Goal: Find specific page/section: Find specific page/section

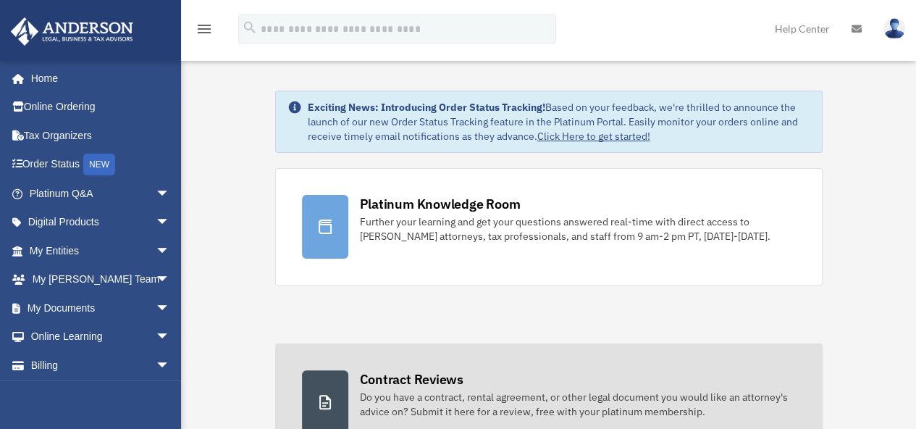
scroll to position [30, 0]
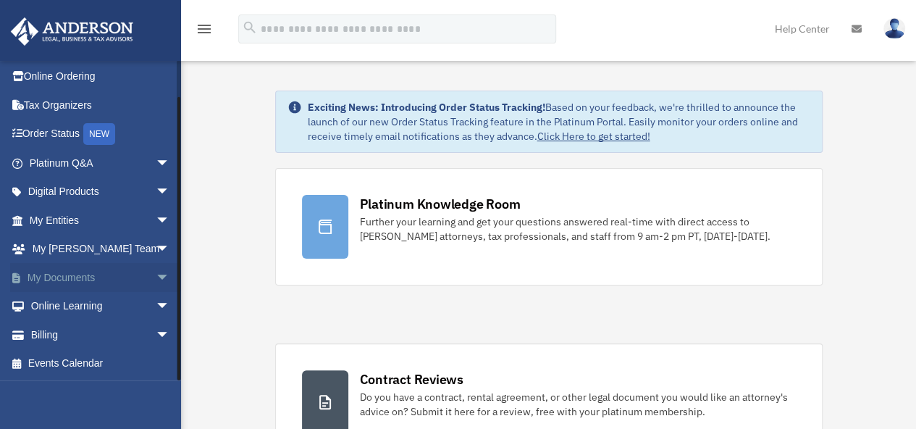
click at [156, 280] on span "arrow_drop_down" at bounding box center [170, 278] width 29 height 30
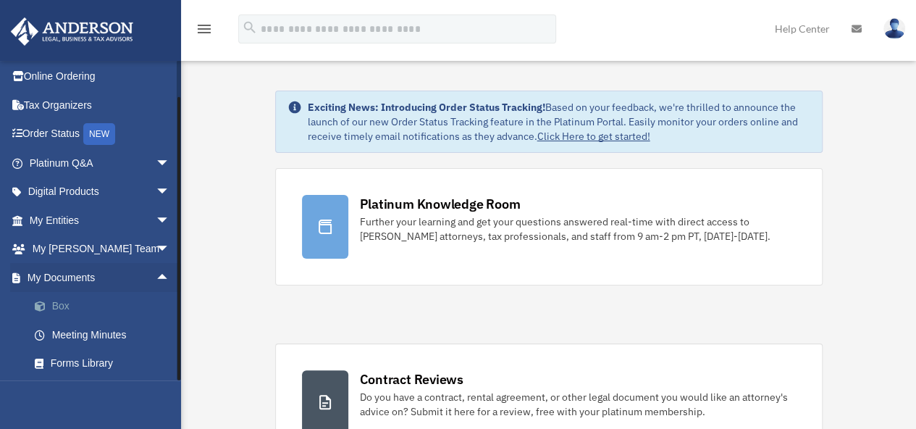
click at [72, 307] on link "Box" at bounding box center [106, 306] width 172 height 29
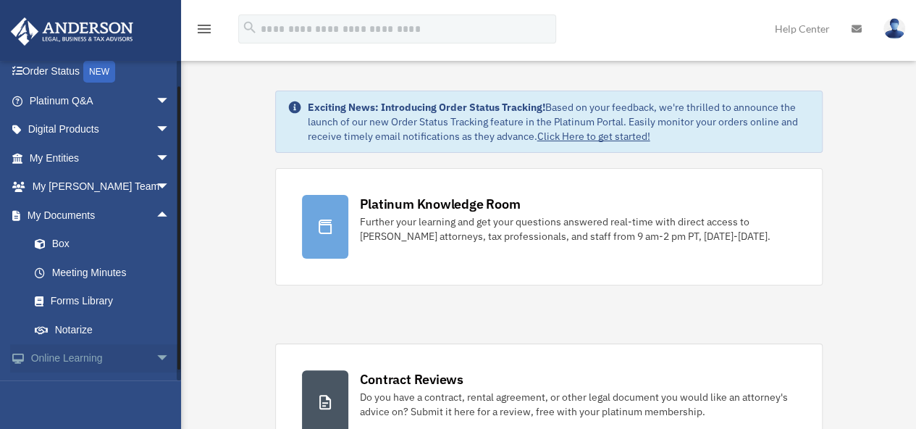
scroll to position [103, 0]
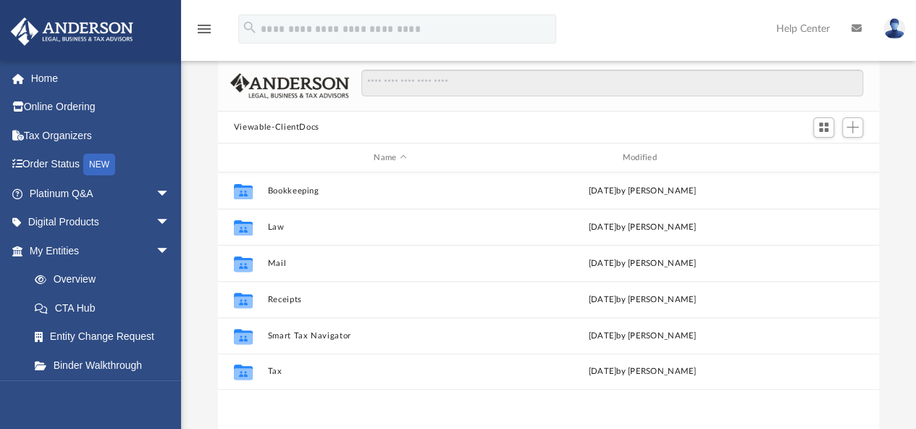
scroll to position [145, 0]
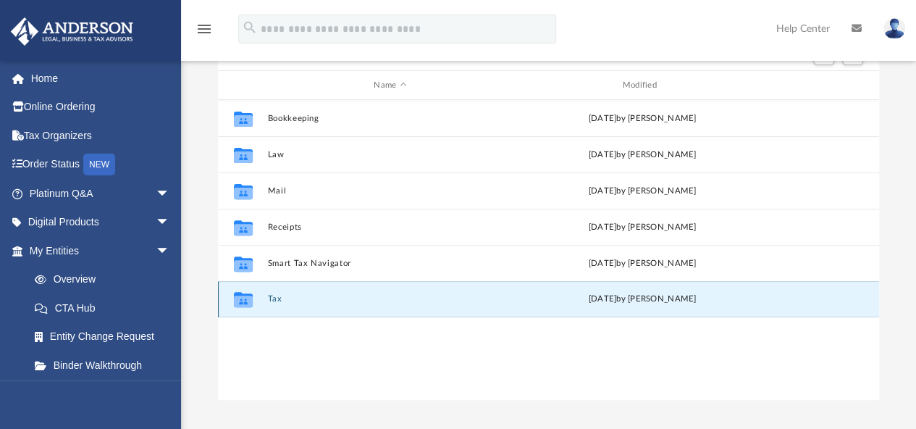
click at [275, 299] on button "Tax" at bounding box center [390, 299] width 246 height 9
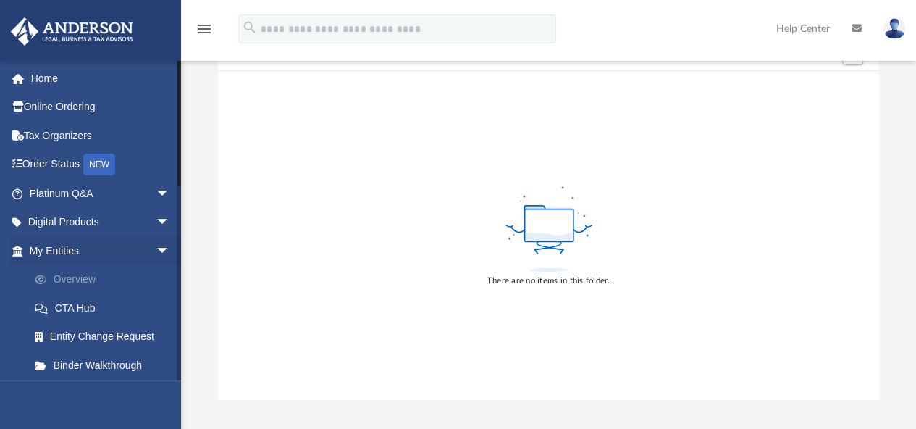
click at [75, 282] on link "Overview" at bounding box center [106, 279] width 172 height 29
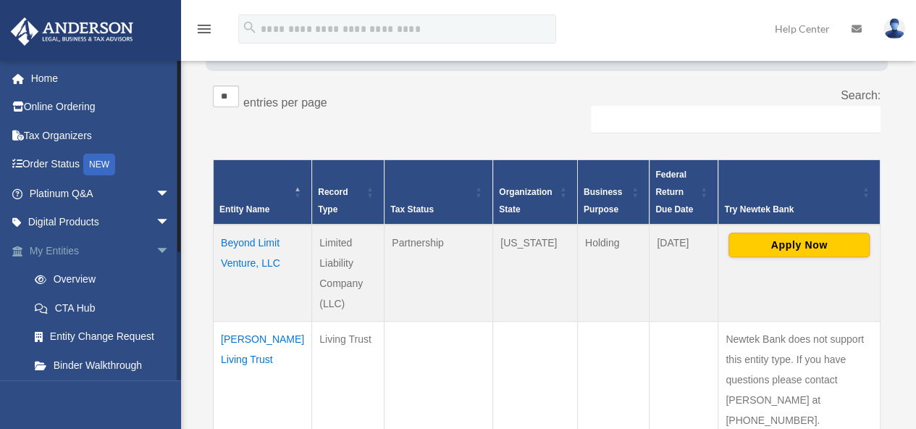
click at [156, 253] on span "arrow_drop_down" at bounding box center [170, 251] width 29 height 30
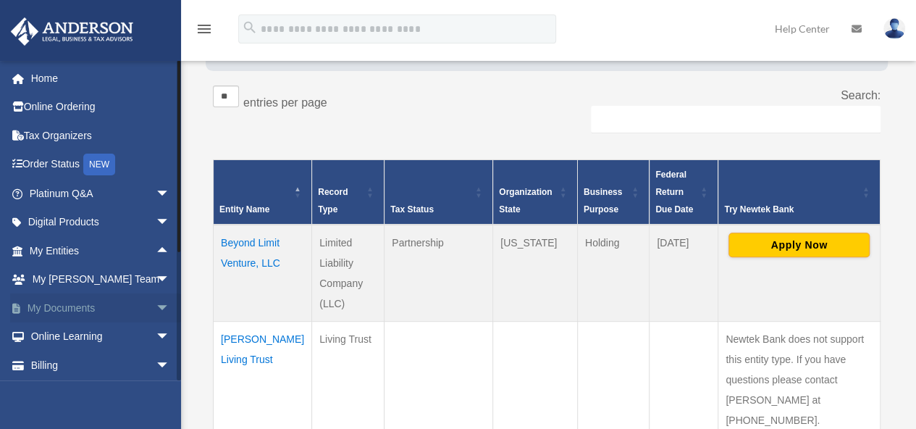
click at [156, 311] on span "arrow_drop_down" at bounding box center [170, 308] width 29 height 30
click at [59, 337] on link "Box" at bounding box center [106, 336] width 172 height 29
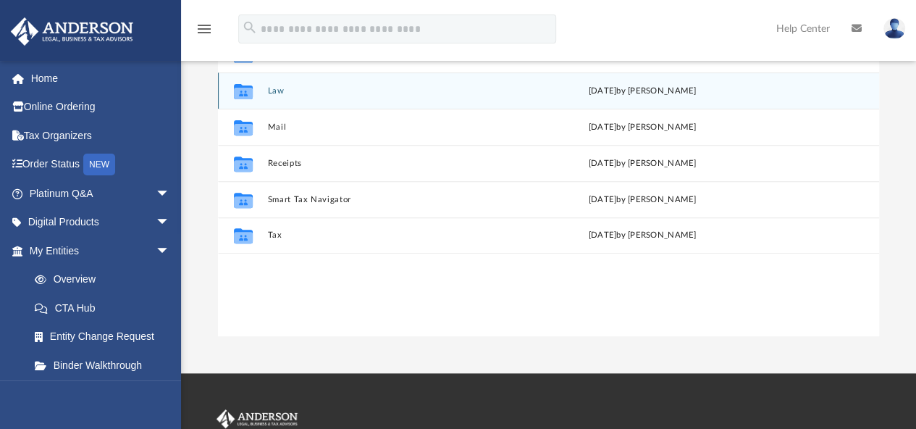
scroll to position [217, 0]
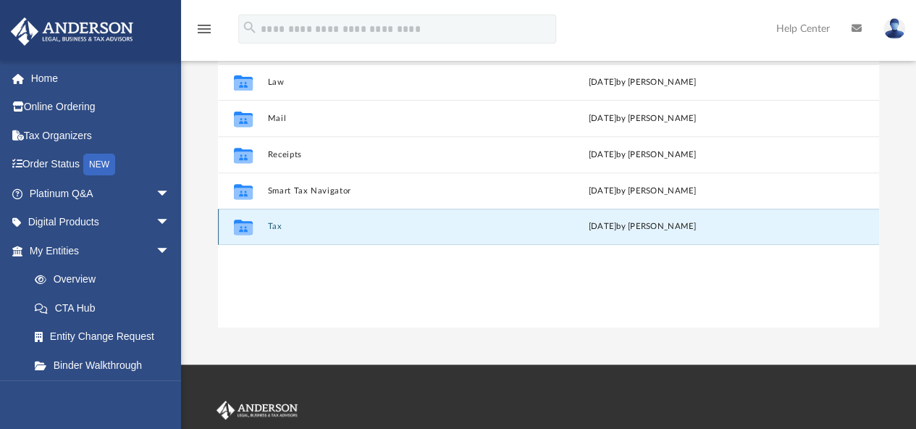
click at [268, 225] on button "Tax" at bounding box center [390, 226] width 246 height 9
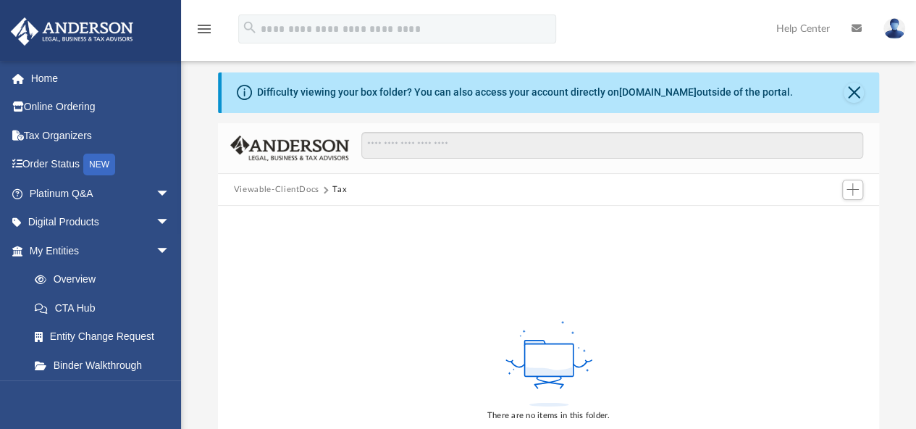
scroll to position [0, 0]
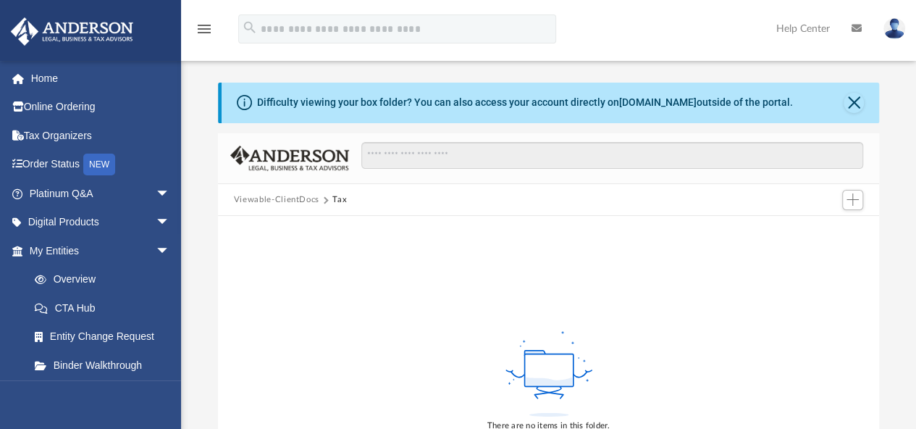
click at [282, 196] on button "Viewable-ClientDocs" at bounding box center [276, 199] width 85 height 13
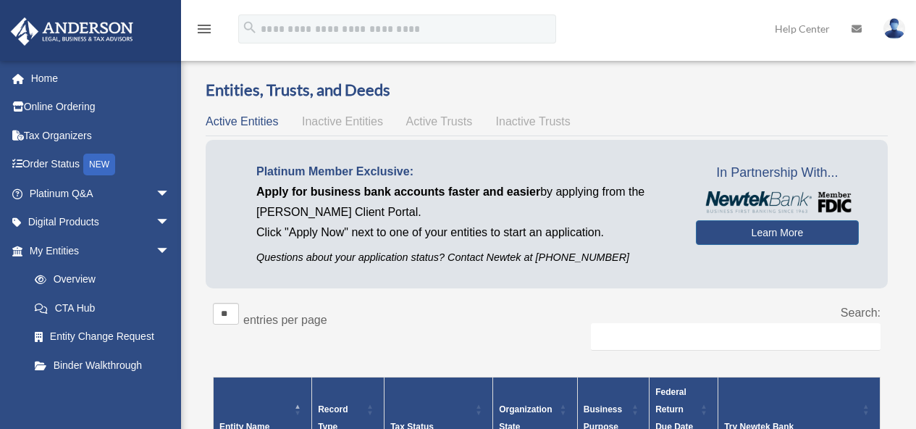
scroll to position [214, 0]
